Goal: Navigation & Orientation: Find specific page/section

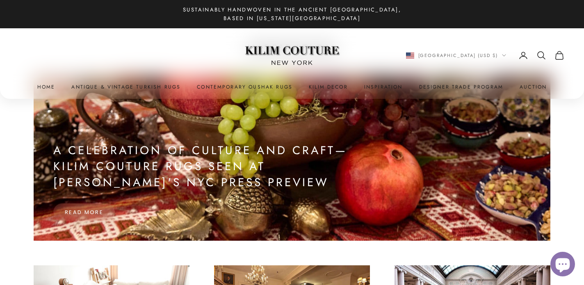
scroll to position [113, 0]
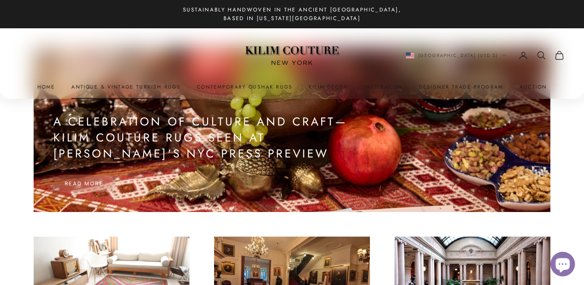
click at [166, 90] on link "Antique & Vintage Turkish Rugs" at bounding box center [125, 87] width 109 height 8
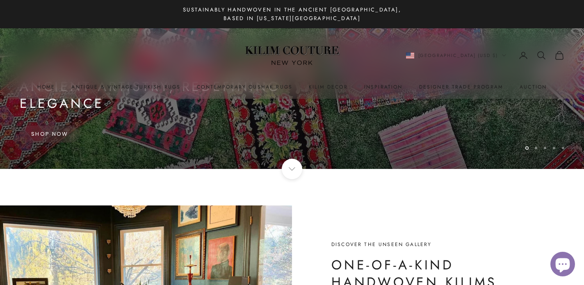
scroll to position [114, 0]
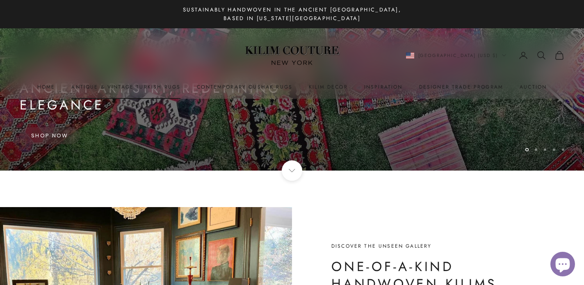
click at [155, 86] on link "Antique & Vintage Turkish Rugs" at bounding box center [125, 87] width 109 height 8
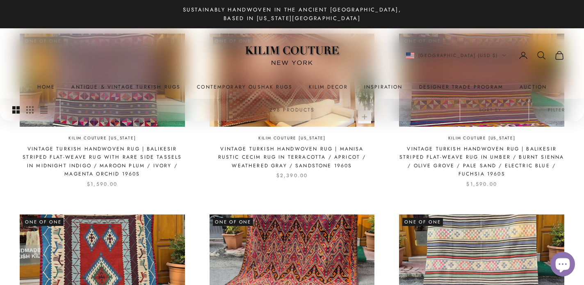
scroll to position [270, 0]
